Goal: Task Accomplishment & Management: Manage account settings

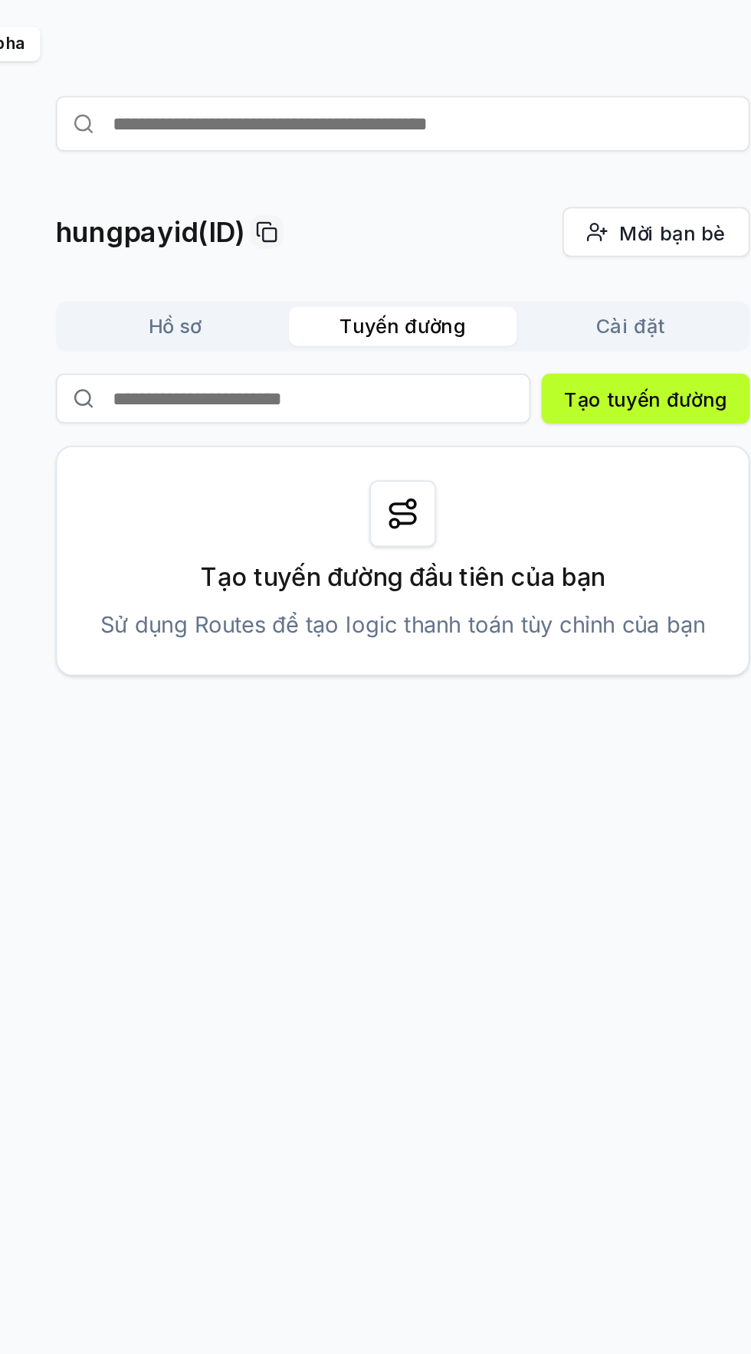
click at [266, 230] on button "Hồ sơ" at bounding box center [250, 222] width 126 height 21
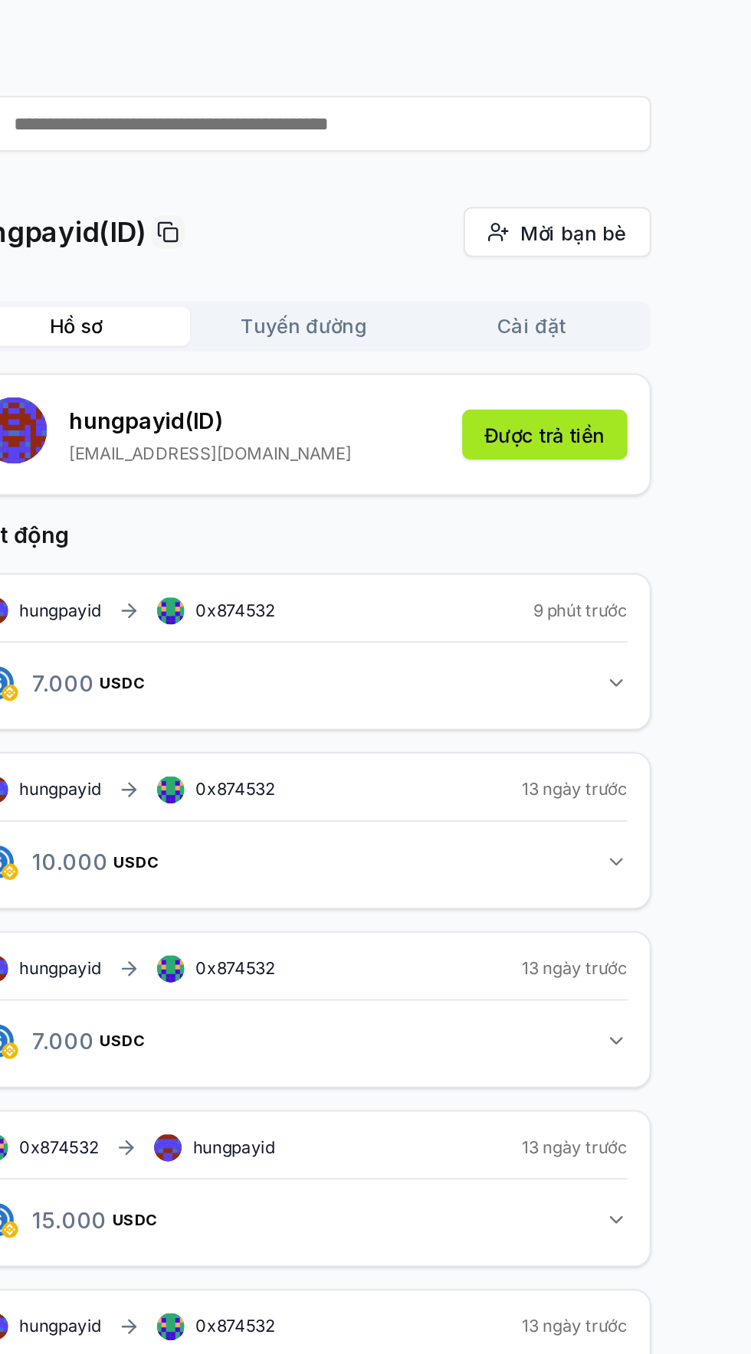
click at [523, 286] on font "Được trả tiền" at bounding box center [508, 283] width 67 height 13
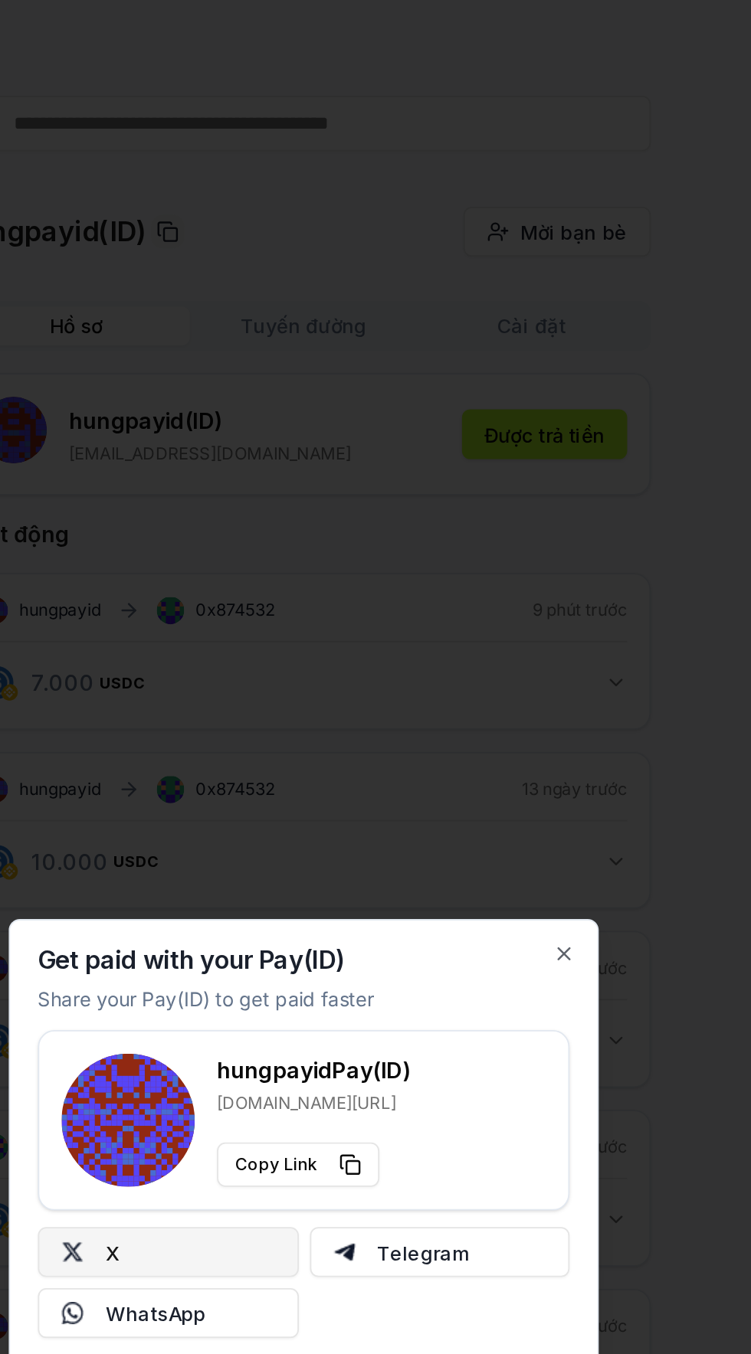
click at [323, 724] on button "X" at bounding box center [301, 735] width 144 height 28
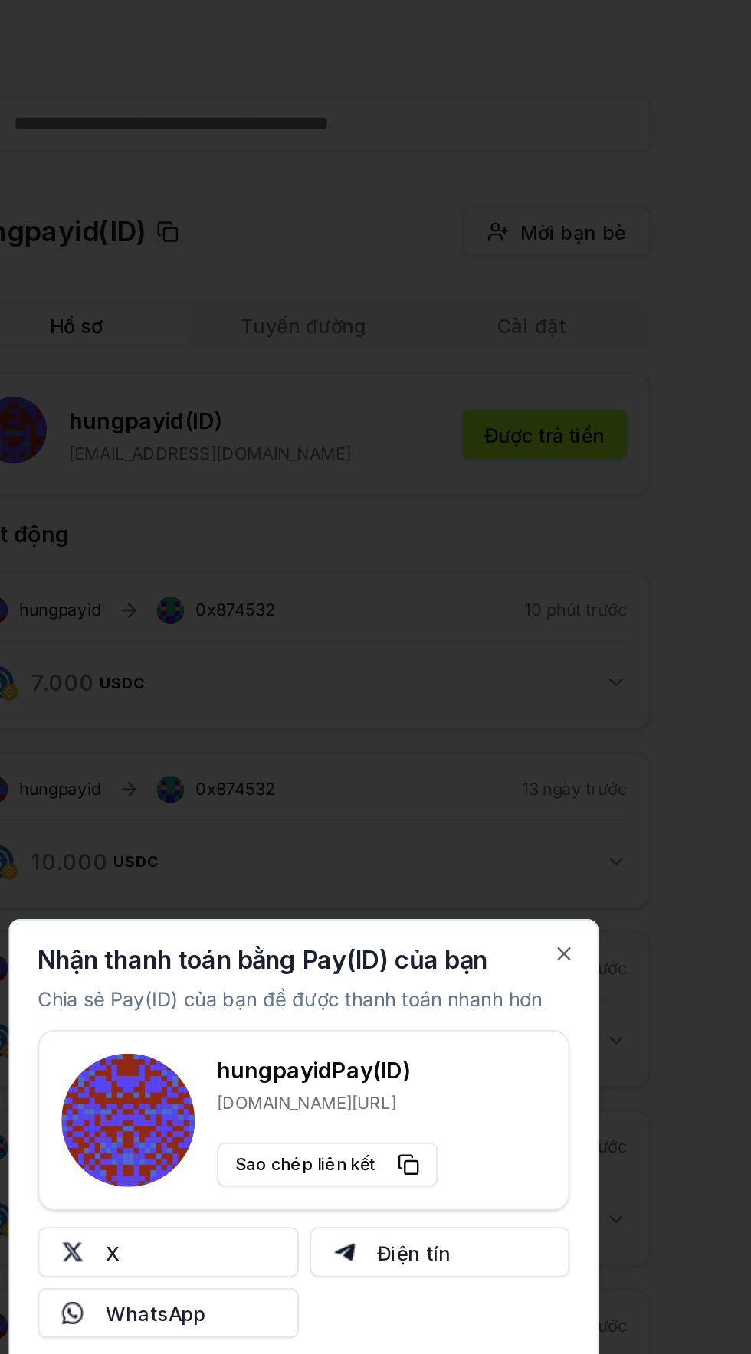
click at [602, 479] on div at bounding box center [375, 677] width 751 height 1354
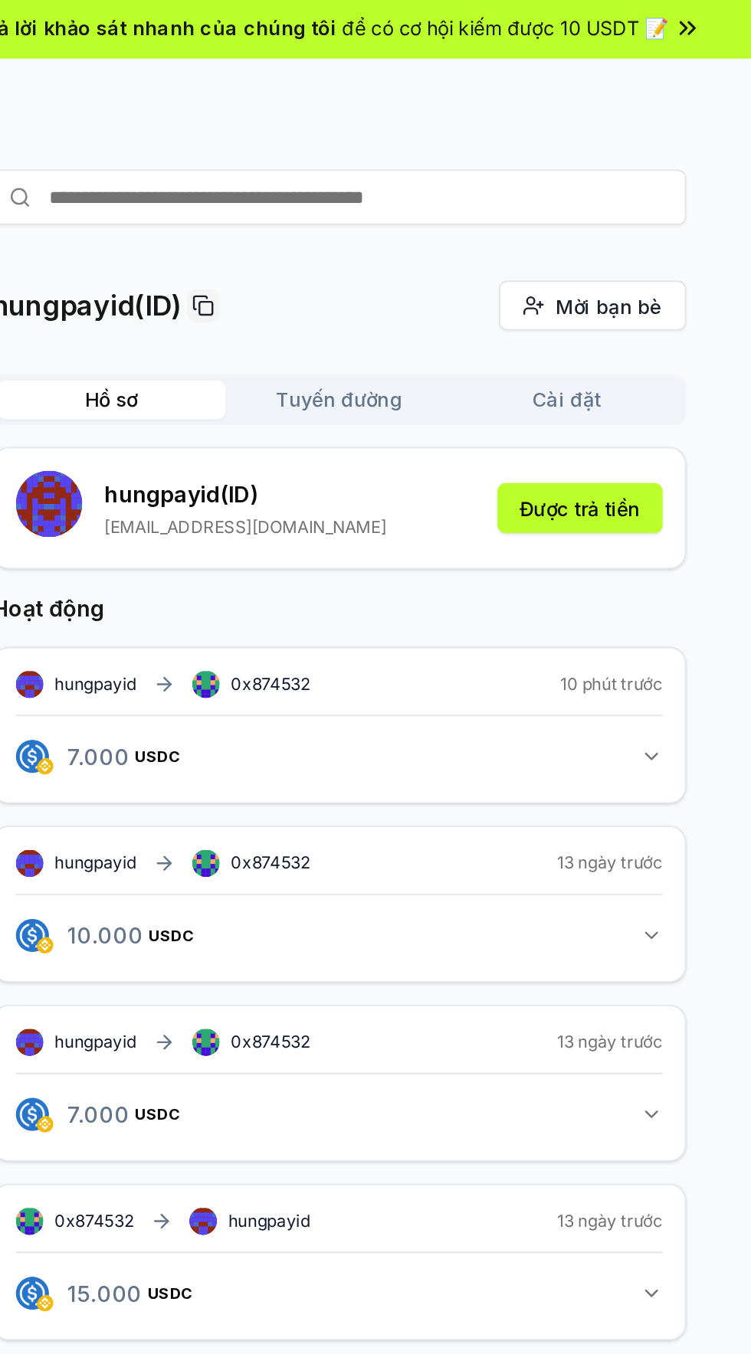
click at [522, 219] on button "Cài đặt" at bounding box center [501, 222] width 126 height 21
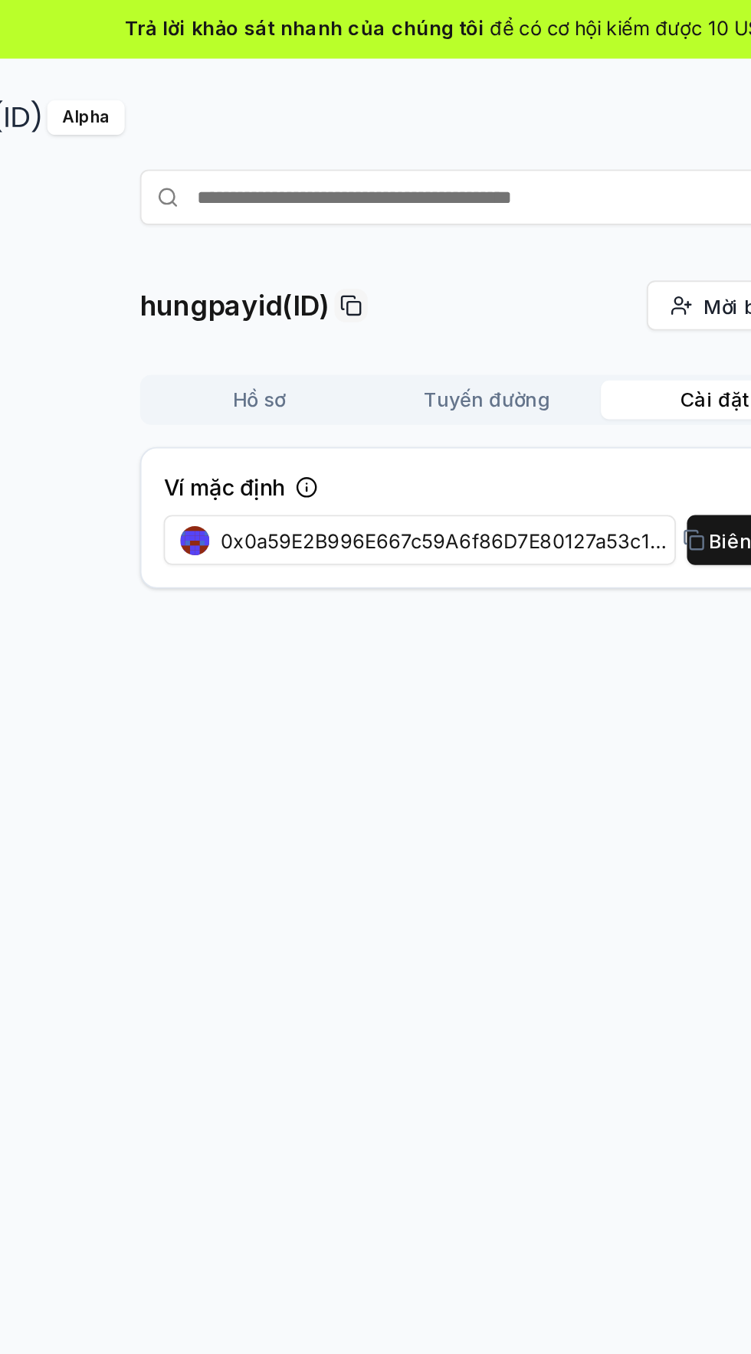
click at [260, 231] on button "Hồ sơ" at bounding box center [250, 222] width 126 height 21
